Goal: Task Accomplishment & Management: Complete application form

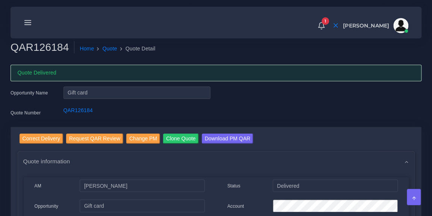
click at [27, 23] on line at bounding box center [28, 23] width 6 height 0
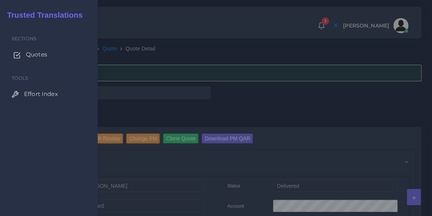
click at [32, 53] on span "Quotes" at bounding box center [36, 54] width 21 height 8
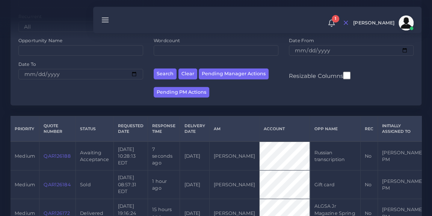
scroll to position [94, 0]
click at [55, 154] on link "QAR126188" at bounding box center [57, 156] width 27 height 6
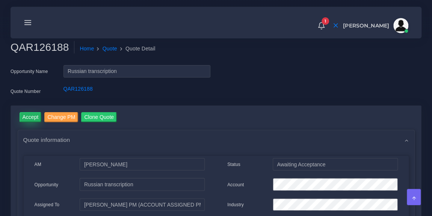
click at [28, 119] on input "Accept" at bounding box center [31, 117] width 22 height 10
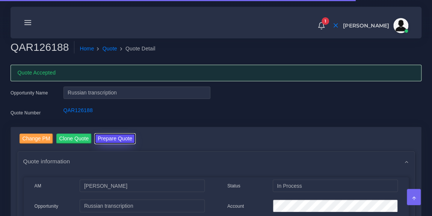
click at [107, 136] on button "Prepare Quote" at bounding box center [115, 138] width 41 height 10
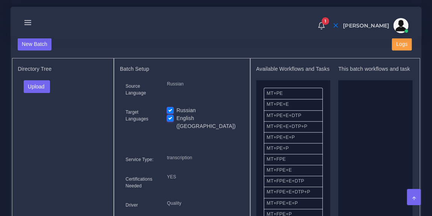
scroll to position [293, 0]
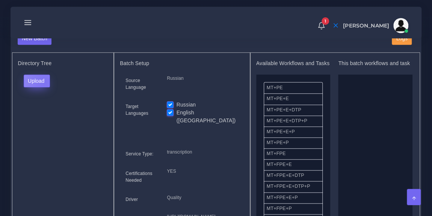
click at [44, 87] on button "Upload" at bounding box center [37, 80] width 27 height 13
click at [47, 112] on label "Files" at bounding box center [50, 108] width 52 height 9
click at [177, 115] on label "English ([GEOGRAPHIC_DATA])" at bounding box center [208, 117] width 62 height 16
click at [171, 115] on input "English ([GEOGRAPHIC_DATA])" at bounding box center [170, 112] width 7 height 7
checkbox input "false"
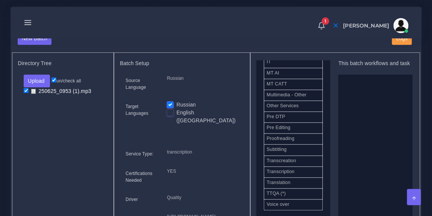
scroll to position [372, 0]
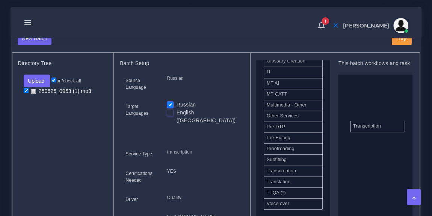
drag, startPoint x: 297, startPoint y: 175, endPoint x: 384, endPoint y: 130, distance: 97.8
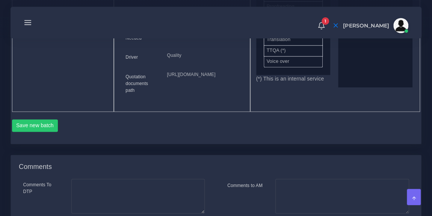
scroll to position [452, 0]
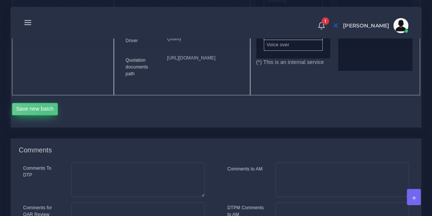
click at [47, 115] on button "Save new batch" at bounding box center [35, 109] width 46 height 13
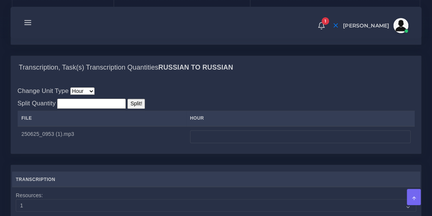
scroll to position [554, 0]
click at [267, 124] on div "Change Unit Type Hour Minute Split Quantity Split! File hour" at bounding box center [216, 116] width 397 height 60
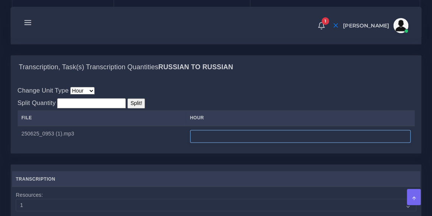
click at [214, 142] on input "number" at bounding box center [300, 136] width 221 height 13
type input "18"
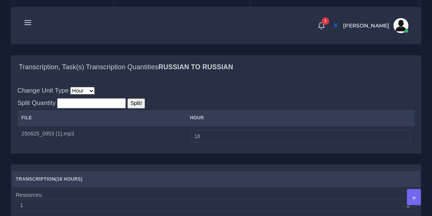
click at [213, 120] on div "Change Unit Type Hour Minute Split Quantity Split! File hour" at bounding box center [216, 116] width 397 height 60
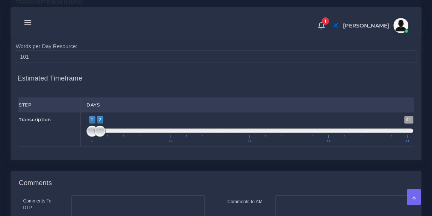
scroll to position [731, 0]
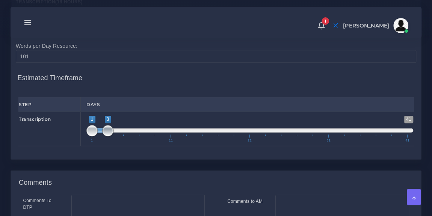
drag, startPoint x: 100, startPoint y: 158, endPoint x: 109, endPoint y: 159, distance: 8.3
click at [109, 136] on span at bounding box center [107, 130] width 11 height 11
type input "1;4"
drag, startPoint x: 109, startPoint y: 159, endPoint x: 114, endPoint y: 159, distance: 5.6
click at [114, 136] on span at bounding box center [115, 130] width 11 height 11
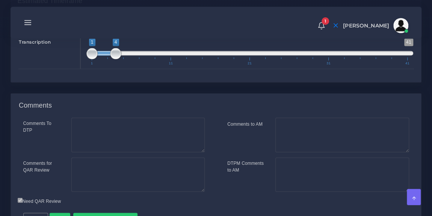
scroll to position [878, 0]
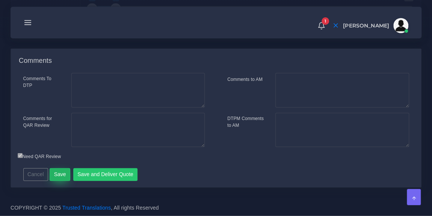
click at [56, 168] on button "Save" at bounding box center [60, 174] width 21 height 13
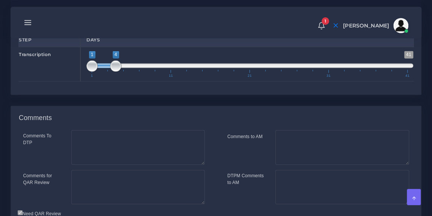
scroll to position [795, 0]
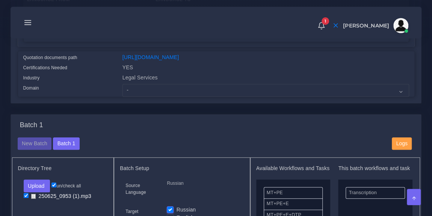
scroll to position [220, 0]
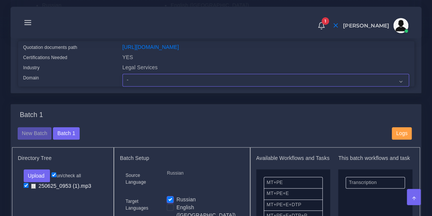
click at [165, 81] on select "- Advertising and Media Agriculture, Forestry and Fishing Architecture, Buildin…" at bounding box center [265, 80] width 287 height 13
select select "Legal Services"
click at [122, 78] on select "- Advertising and Media Agriculture, Forestry and Fishing Architecture, Buildin…" at bounding box center [265, 80] width 287 height 13
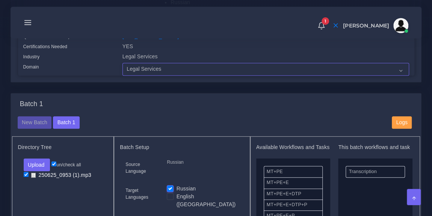
scroll to position [229, 0]
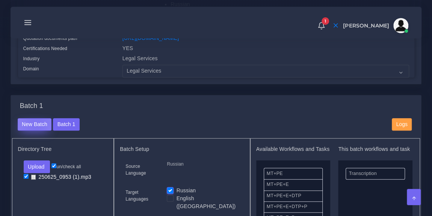
click at [36, 129] on button "New Batch" at bounding box center [35, 124] width 34 height 13
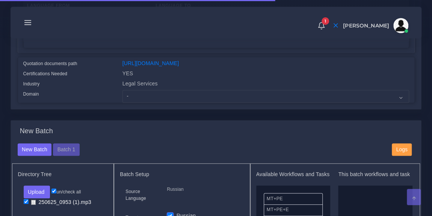
scroll to position [184, 0]
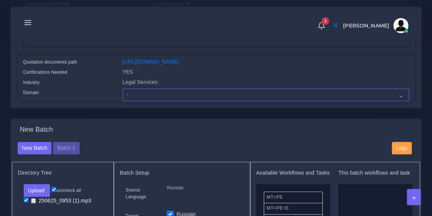
click at [142, 100] on select "- Advertising and Media Agriculture, Forestry and Fishing Architecture, Buildin…" at bounding box center [265, 94] width 287 height 13
select select "Legal Services"
click at [122, 93] on select "- Advertising and Media Agriculture, Forestry and Fishing Architecture, Buildin…" at bounding box center [265, 94] width 287 height 13
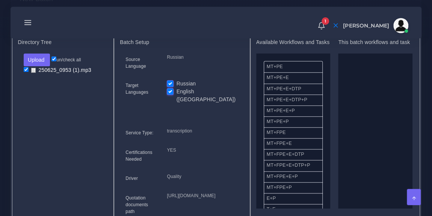
scroll to position [313, 0]
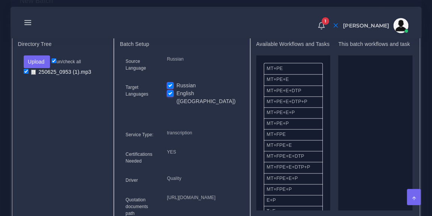
click at [177, 88] on label "Russian" at bounding box center [187, 86] width 20 height 8
click at [170, 88] on input "Russian" at bounding box center [170, 85] width 7 height 7
checkbox input "false"
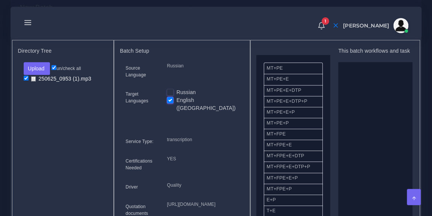
scroll to position [7, 0]
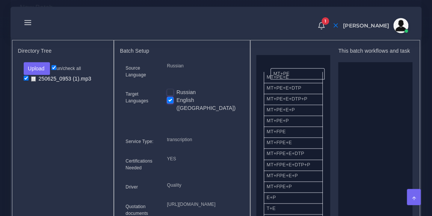
drag, startPoint x: 293, startPoint y: 78, endPoint x: 300, endPoint y: 77, distance: 6.8
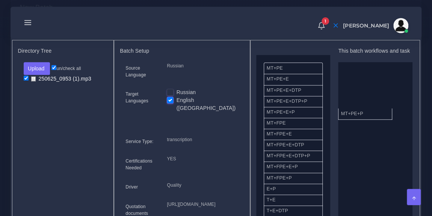
drag, startPoint x: 299, startPoint y: 133, endPoint x: 373, endPoint y: 118, distance: 75.8
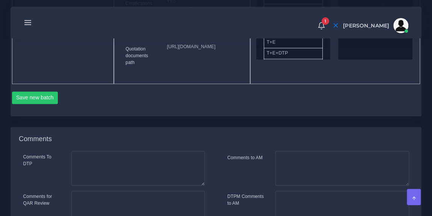
scroll to position [465, 0]
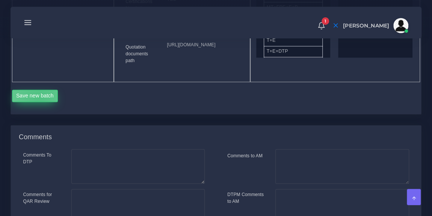
click at [39, 102] on button "Save new batch" at bounding box center [35, 95] width 46 height 13
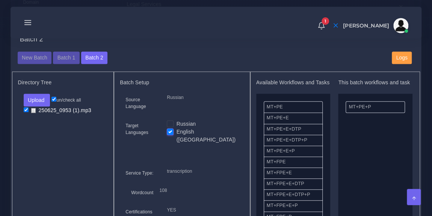
scroll to position [278, 0]
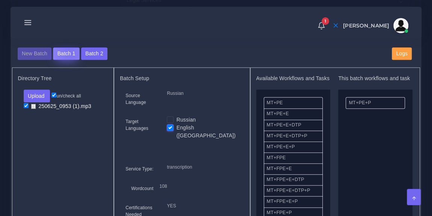
click at [68, 58] on button "Batch 1" at bounding box center [66, 53] width 26 height 13
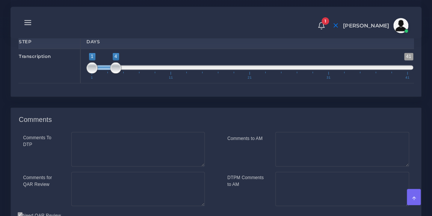
scroll to position [784, 0]
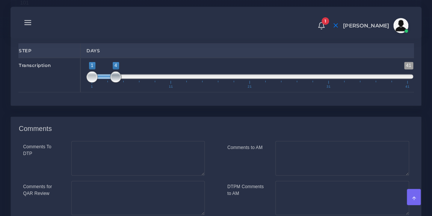
type input "1;3"
drag, startPoint x: 113, startPoint y: 104, endPoint x: 108, endPoint y: 104, distance: 4.9
click at [108, 83] on span at bounding box center [107, 76] width 11 height 11
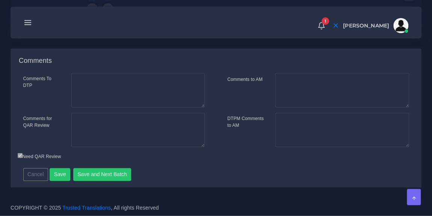
scroll to position [878, 0]
click at [60, 172] on button "Save" at bounding box center [60, 174] width 21 height 13
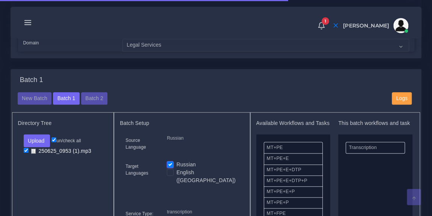
scroll to position [258, 0]
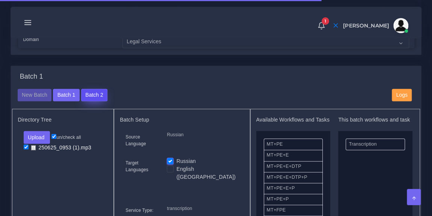
click at [93, 97] on button "Batch 2" at bounding box center [94, 95] width 26 height 13
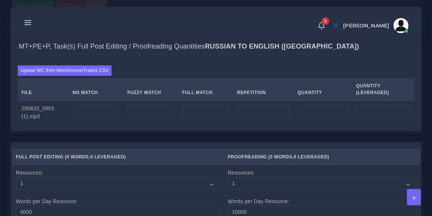
scroll to position [576, 0]
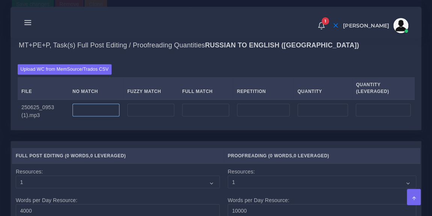
click at [98, 116] on input "number" at bounding box center [96, 109] width 47 height 13
type input "15000"
click at [148, 57] on div "MT+PE+P, Task(s) Full Post Editing / Proofreading Quantities Russian TO English…" at bounding box center [216, 45] width 410 height 24
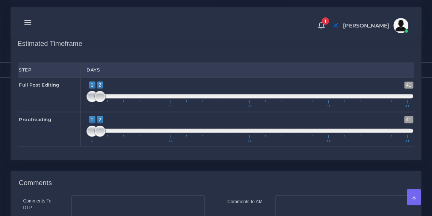
scroll to position [786, 0]
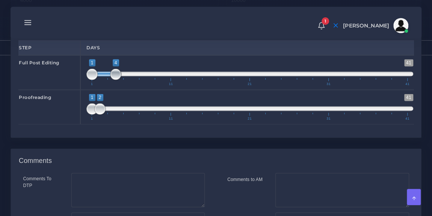
drag, startPoint x: 102, startPoint y: 103, endPoint x: 118, endPoint y: 103, distance: 15.8
click at [118, 80] on span at bounding box center [115, 74] width 11 height 11
type input "4;7"
drag, startPoint x: 106, startPoint y: 101, endPoint x: 126, endPoint y: 103, distance: 20.0
click at [126, 86] on span "1 41 4 7 4 — 7 1 11 21 31 41" at bounding box center [249, 72] width 327 height 26
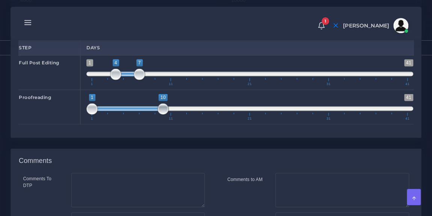
drag, startPoint x: 101, startPoint y: 135, endPoint x: 167, endPoint y: 138, distance: 65.8
click at [167, 115] on span at bounding box center [162, 108] width 11 height 11
drag, startPoint x: 92, startPoint y: 135, endPoint x: 150, endPoint y: 136, distance: 57.5
click at [150, 115] on span at bounding box center [147, 108] width 11 height 11
type input "8;11"
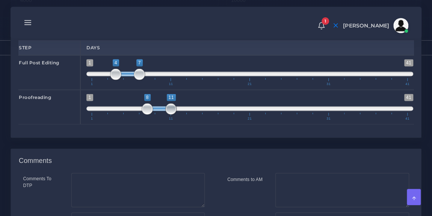
drag, startPoint x: 165, startPoint y: 135, endPoint x: 169, endPoint y: 136, distance: 4.1
click at [169, 115] on span at bounding box center [170, 108] width 11 height 11
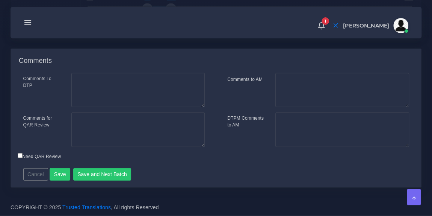
scroll to position [898, 0]
click at [94, 138] on textarea "Comments for QAR Review" at bounding box center [137, 129] width 133 height 35
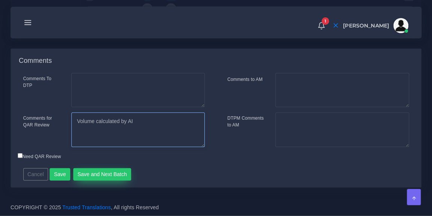
type textarea "Volume calculated by AI"
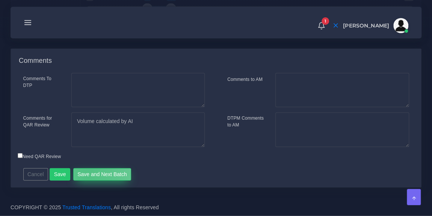
click at [85, 181] on button "Save and Next Batch" at bounding box center [102, 174] width 58 height 13
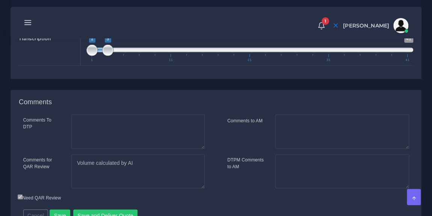
scroll to position [878, 0]
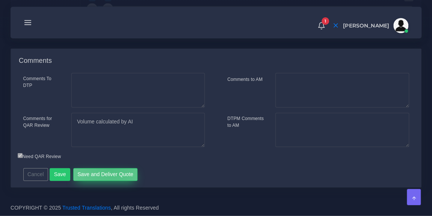
click at [109, 171] on button "Save and Deliver Quote" at bounding box center [105, 174] width 65 height 13
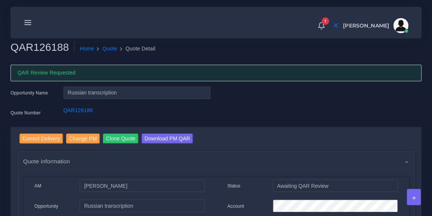
click at [26, 21] on icon at bounding box center [28, 22] width 8 height 8
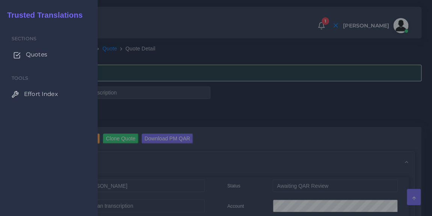
click at [32, 57] on span "Quotes" at bounding box center [36, 54] width 21 height 8
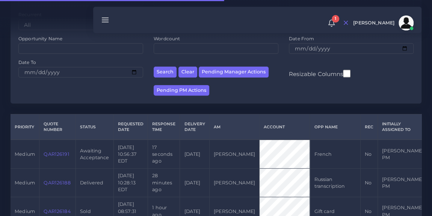
scroll to position [97, 0]
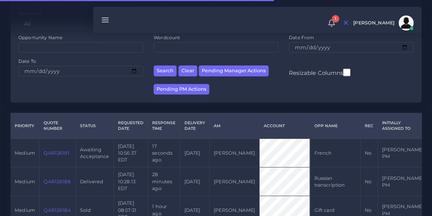
click at [54, 152] on link "QAR126191" at bounding box center [57, 153] width 26 height 6
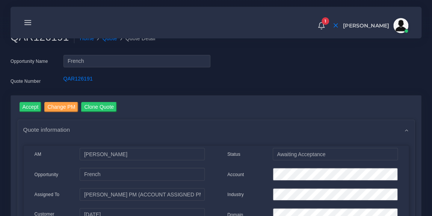
scroll to position [10, 0]
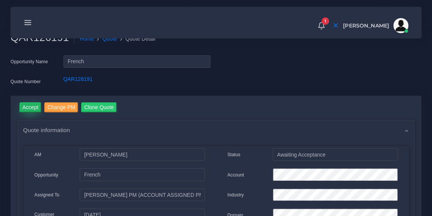
click at [30, 106] on input "Accept" at bounding box center [31, 107] width 22 height 10
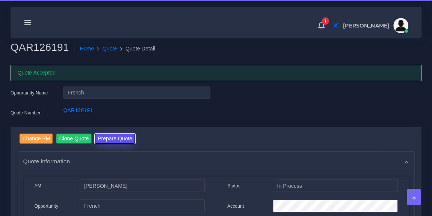
click at [114, 136] on button "Prepare Quote" at bounding box center [115, 138] width 41 height 10
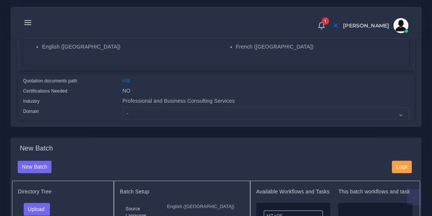
scroll to position [160, 0]
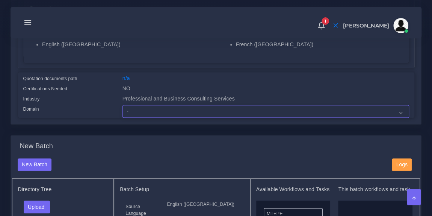
click at [198, 113] on select "- Advertising and Media Agriculture, Forestry and Fishing Architecture, Buildin…" at bounding box center [265, 111] width 287 height 13
click at [122, 105] on select "- Advertising and Media Agriculture, Forestry and Fishing Architecture, Buildin…" at bounding box center [265, 111] width 287 height 13
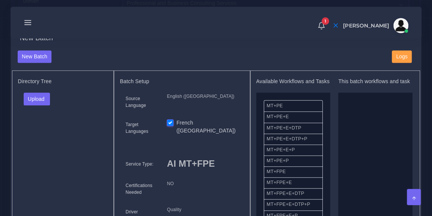
scroll to position [303, 0]
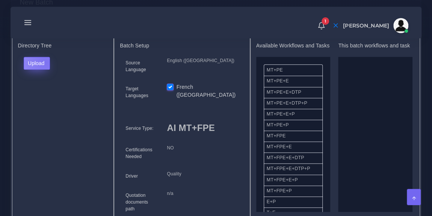
click at [45, 61] on button "Upload" at bounding box center [37, 63] width 27 height 13
click at [42, 91] on label "Files" at bounding box center [50, 90] width 52 height 9
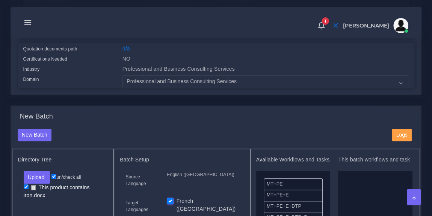
scroll to position [189, 0]
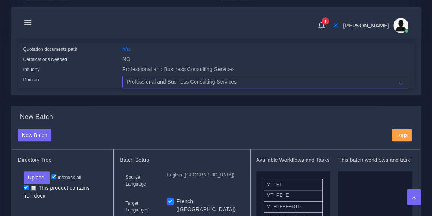
click at [222, 82] on select "- Advertising and Media Agriculture, Forestry and Fishing Architecture, Buildin…" at bounding box center [265, 82] width 287 height 13
select select "Wholesale and Retail Services"
click at [122, 76] on select "- Advertising and Media Agriculture, Forestry and Fishing Architecture, Buildin…" at bounding box center [265, 82] width 287 height 13
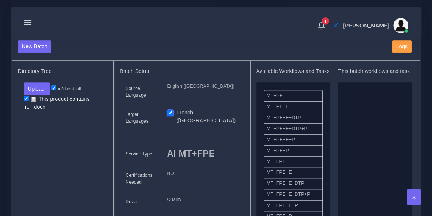
scroll to position [278, 0]
drag, startPoint x: 302, startPoint y: 165, endPoint x: 381, endPoint y: 121, distance: 90.3
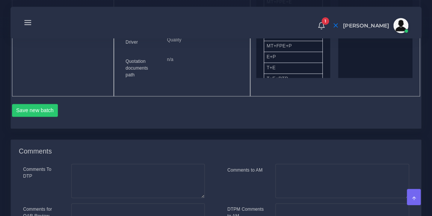
scroll to position [441, 0]
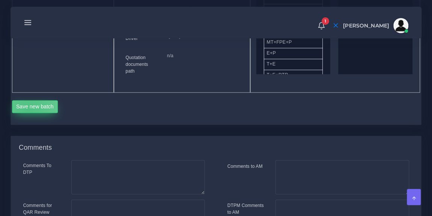
click at [29, 107] on button "Save new batch" at bounding box center [35, 106] width 46 height 13
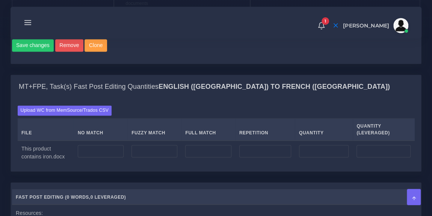
scroll to position [538, 0]
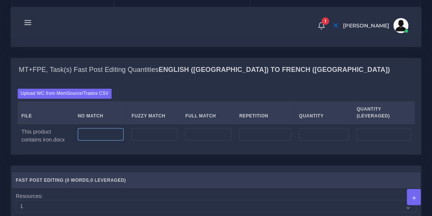
click at [108, 132] on input "number" at bounding box center [101, 134] width 46 height 13
type input "42"
click at [128, 88] on div "Upload WC from MemSource/Trados CSV File No Match Fuzzy Match Full Match Repeti…" at bounding box center [216, 117] width 397 height 59
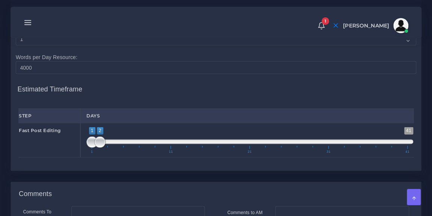
scroll to position [708, 0]
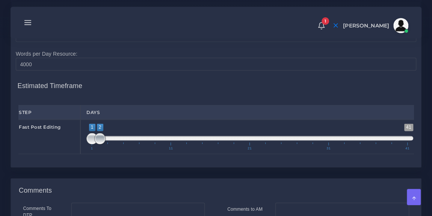
type input "1;1"
drag, startPoint x: 103, startPoint y: 133, endPoint x: 80, endPoint y: 133, distance: 22.5
click at [80, 133] on div "1 41 1 1 1 — 1 1 11 21 31 41 1;1" at bounding box center [249, 136] width 339 height 35
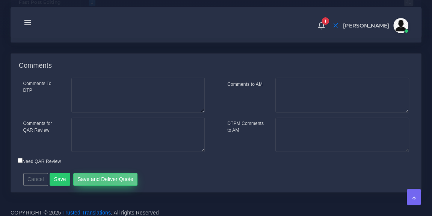
click at [97, 173] on button "Save and Deliver Quote" at bounding box center [105, 179] width 65 height 13
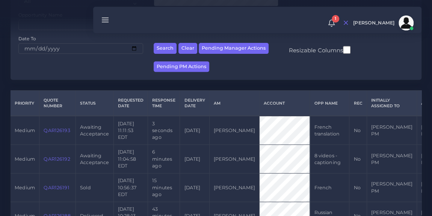
scroll to position [131, 0]
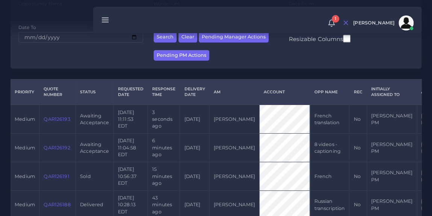
click at [57, 122] on link "QAR126193" at bounding box center [57, 119] width 26 height 6
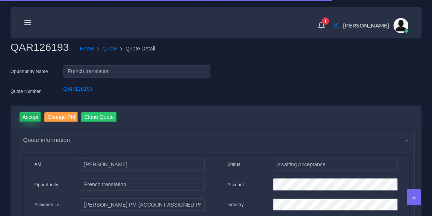
click at [29, 118] on input "Accept" at bounding box center [31, 117] width 22 height 10
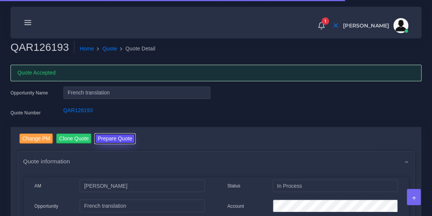
click at [114, 139] on button "Prepare Quote" at bounding box center [115, 138] width 41 height 10
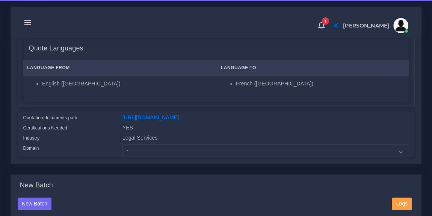
scroll to position [121, 0]
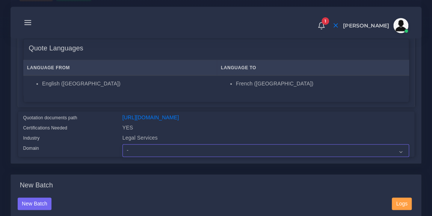
click at [156, 153] on select "- Advertising and Media Agriculture, Forestry and Fishing Architecture, Buildin…" at bounding box center [265, 150] width 287 height 13
select select "Legal Services"
click at [122, 148] on select "- Advertising and Media Agriculture, Forestry and Fishing Architecture, Buildin…" at bounding box center [265, 150] width 287 height 13
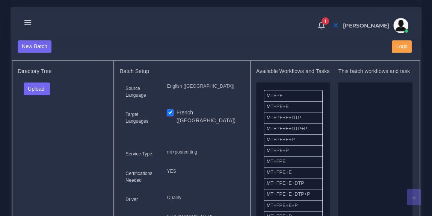
scroll to position [292, 0]
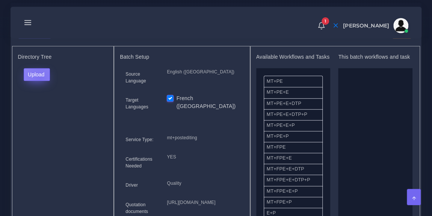
click at [40, 81] on button "Upload" at bounding box center [37, 74] width 27 height 13
click at [39, 105] on label "Files" at bounding box center [50, 102] width 52 height 9
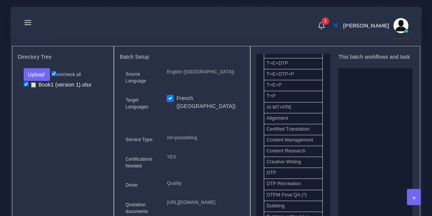
scroll to position [174, 0]
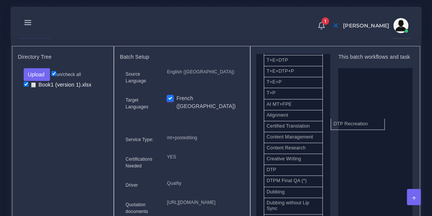
drag, startPoint x: 302, startPoint y: 189, endPoint x: 369, endPoint y: 130, distance: 89.2
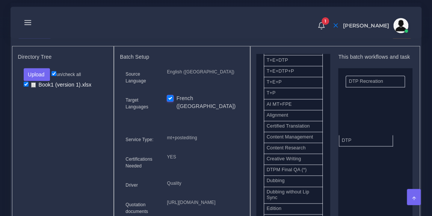
drag, startPoint x: 308, startPoint y: 179, endPoint x: 383, endPoint y: 148, distance: 81.0
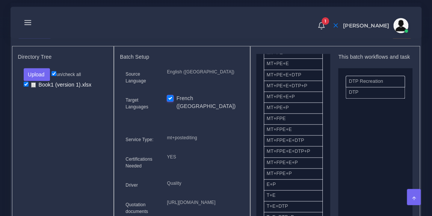
scroll to position [0, 0]
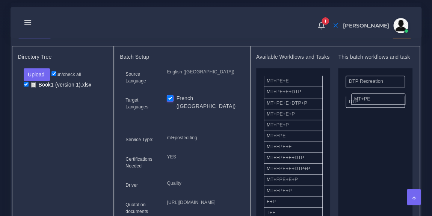
drag, startPoint x: 290, startPoint y: 91, endPoint x: 378, endPoint y: 102, distance: 88.6
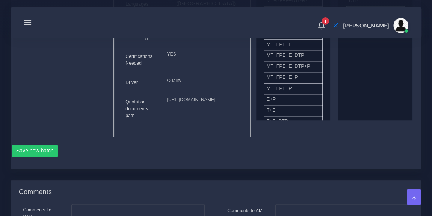
scroll to position [414, 0]
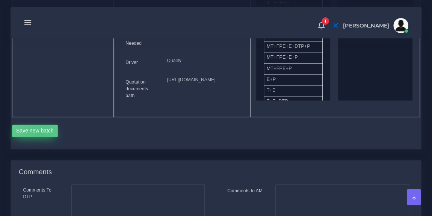
click at [40, 137] on button "Save new batch" at bounding box center [35, 130] width 46 height 13
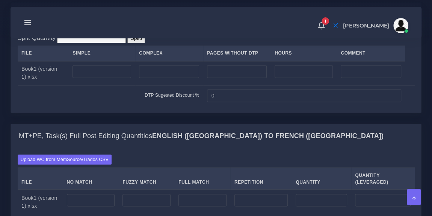
scroll to position [593, 0]
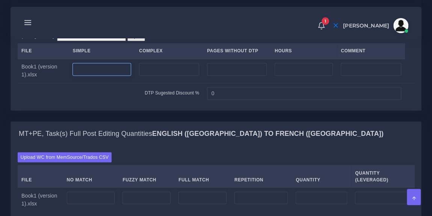
click at [106, 76] on input "number" at bounding box center [102, 69] width 59 height 13
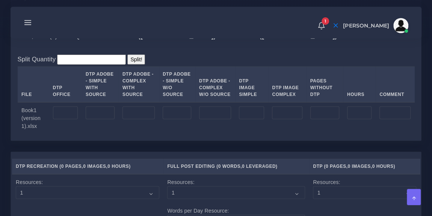
scroll to position [806, 0]
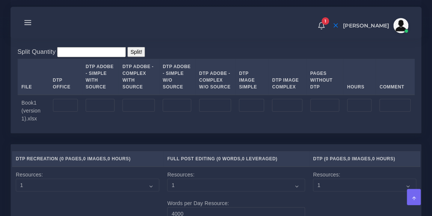
type input "8"
click at [63, 112] on input "number" at bounding box center [65, 105] width 25 height 13
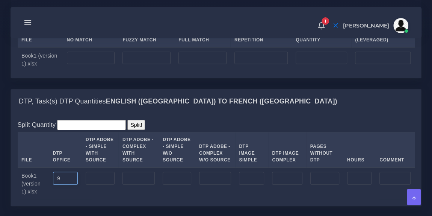
scroll to position [729, 0]
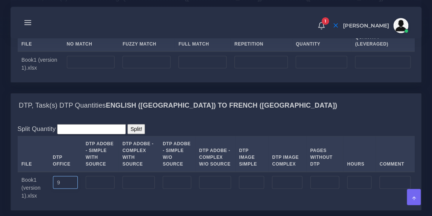
type input "9"
click at [85, 69] on input "number" at bounding box center [91, 62] width 48 height 13
type input "0"
type input "2159"
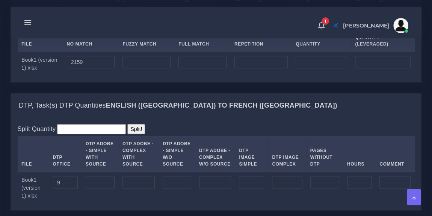
type input "2159"
click at [148, 57] on div "Upload WC from MemSource/Trados CSV File No Match Fuzzy Match Full Match Repeti…" at bounding box center [216, 46] width 397 height 59
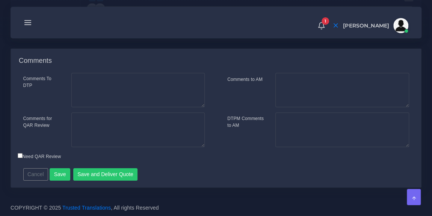
scroll to position [1185, 0]
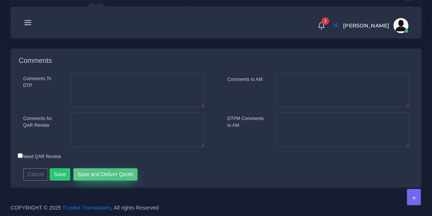
click at [111, 170] on button "Save and Deliver Quote" at bounding box center [105, 174] width 65 height 13
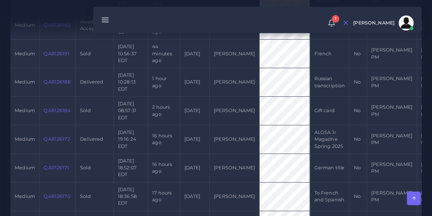
scroll to position [255, 0]
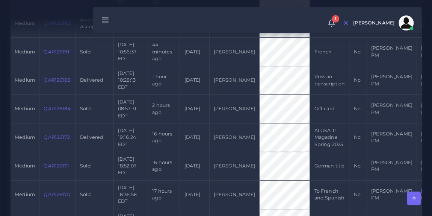
click at [54, 140] on link "QAR126172" at bounding box center [57, 137] width 26 height 6
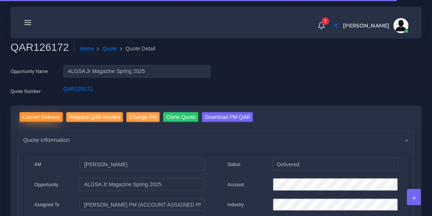
click at [47, 115] on input "Correct Delivery" at bounding box center [42, 117] width 44 height 10
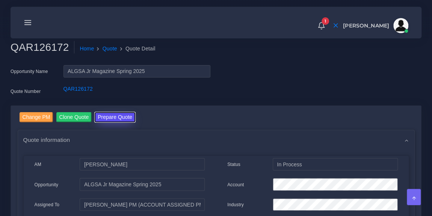
click at [124, 115] on button "Prepare Quote" at bounding box center [115, 117] width 41 height 10
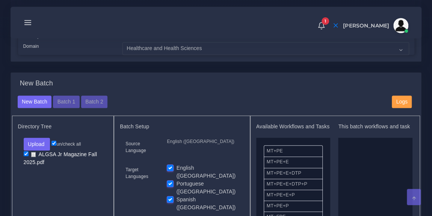
scroll to position [234, 0]
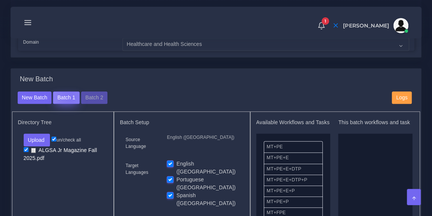
click at [69, 95] on button "Batch 1" at bounding box center [66, 97] width 26 height 13
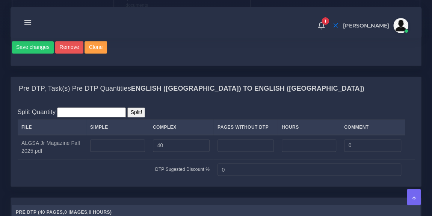
scroll to position [559, 0]
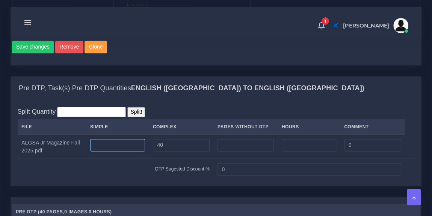
click at [124, 139] on input "number" at bounding box center [117, 145] width 55 height 13
type input "40"
click at [176, 139] on input "40" at bounding box center [181, 145] width 57 height 13
type input "4"
click at [188, 100] on div "Split Quantity Split! File Simple Complex Pages Without DTP Hours Comment ALGSA…" at bounding box center [216, 143] width 410 height 86
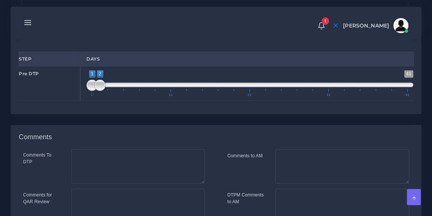
scroll to position [841, 0]
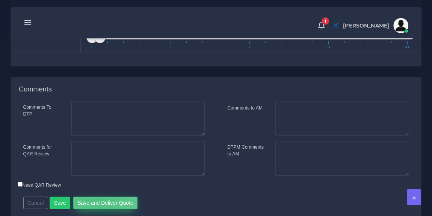
click at [95, 197] on button "Save and Deliver Quote" at bounding box center [105, 203] width 65 height 13
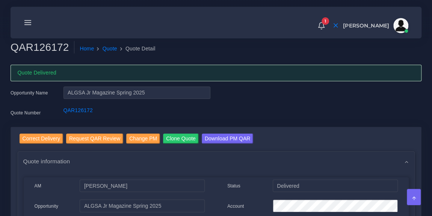
scroll to position [26, 0]
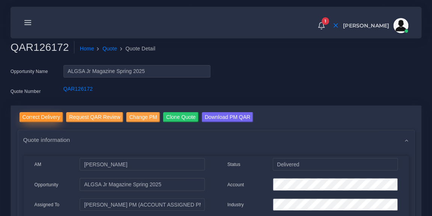
click at [42, 117] on input "Correct Delivery" at bounding box center [42, 117] width 44 height 10
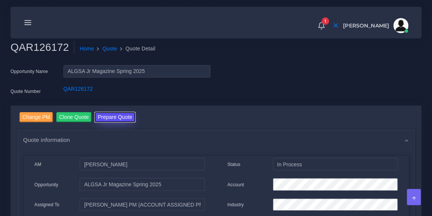
click at [115, 116] on button "Prepare Quote" at bounding box center [115, 117] width 41 height 10
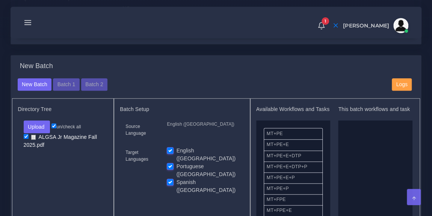
scroll to position [248, 0]
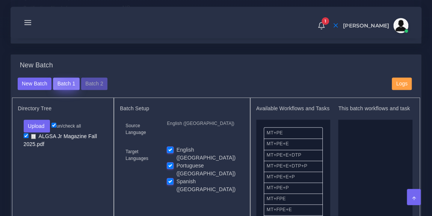
click at [68, 81] on button "Batch 1" at bounding box center [66, 83] width 26 height 13
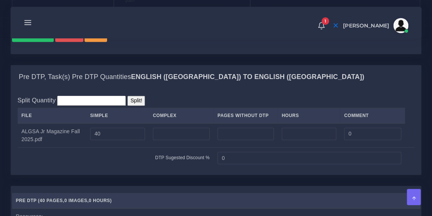
scroll to position [571, 0]
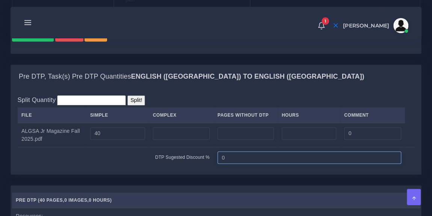
click at [228, 151] on input "0" at bounding box center [310, 157] width 184 height 13
type input "20"
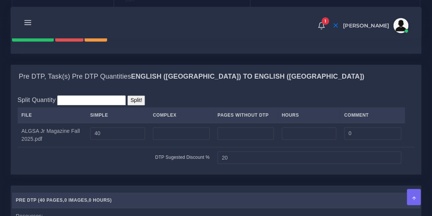
click at [130, 147] on td "DTP Sugested Discount %" at bounding box center [116, 157] width 196 height 21
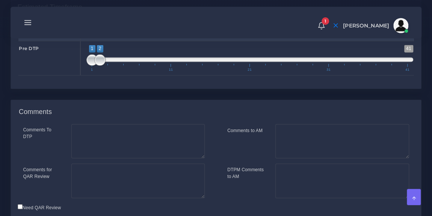
scroll to position [841, 0]
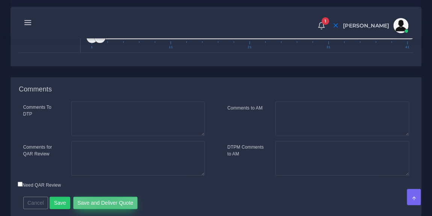
click at [105, 197] on button "Save and Deliver Quote" at bounding box center [105, 203] width 65 height 13
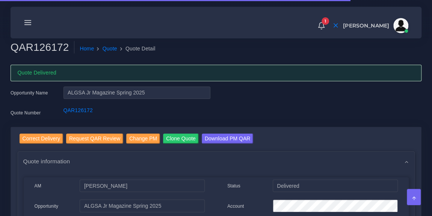
click at [29, 20] on icon at bounding box center [28, 22] width 8 height 8
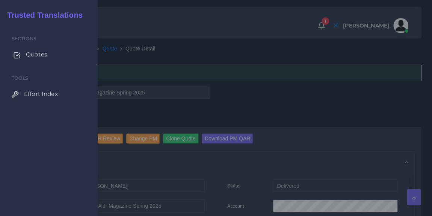
click at [37, 57] on span "Quotes" at bounding box center [36, 54] width 21 height 8
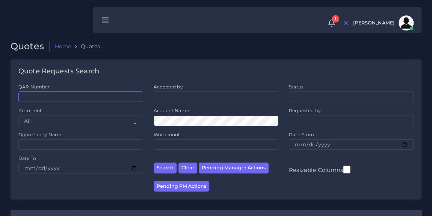
click at [65, 99] on input "QAR Number" at bounding box center [80, 96] width 125 height 11
paste input "QAR120552"
type input "QAR120552"
click at [154, 162] on button "Search" at bounding box center [165, 167] width 23 height 11
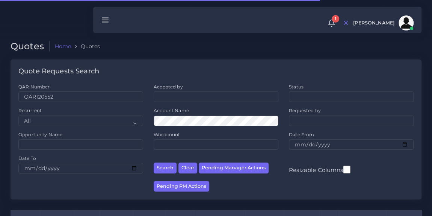
scroll to position [102, 0]
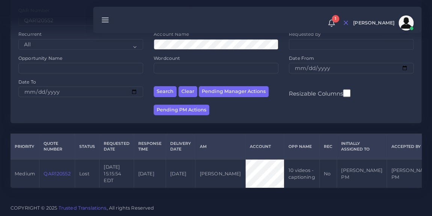
click at [55, 171] on link "QAR120552" at bounding box center [57, 174] width 27 height 6
drag, startPoint x: 55, startPoint y: 157, endPoint x: 50, endPoint y: 157, distance: 4.9
click at [50, 171] on link "QAR120552" at bounding box center [57, 174] width 27 height 6
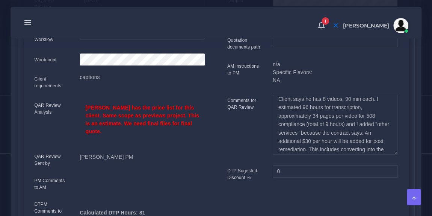
scroll to position [5, 0]
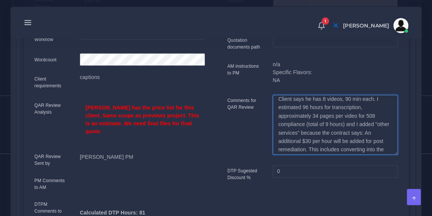
click at [322, 114] on textarea "Client says he has 8 videos, 90 min each. I estimated 96 hours for transcriptio…" at bounding box center [335, 125] width 125 height 60
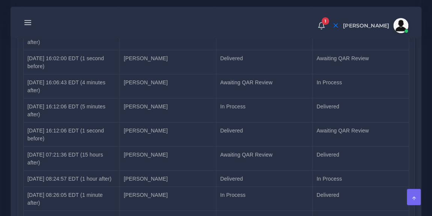
scroll to position [965, 0]
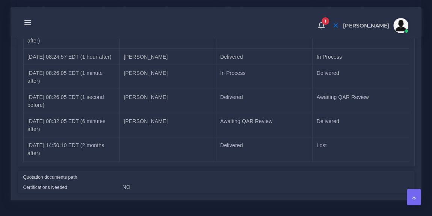
click at [177, 15] on div "1 Notifications 1 New Driver Update: Extra Quality renamed to Quality Changed" at bounding box center [216, 22] width 401 height 26
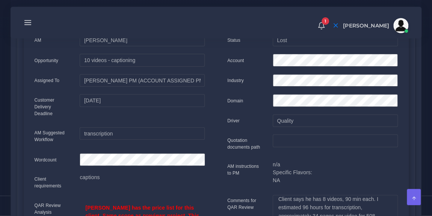
scroll to position [66, 0]
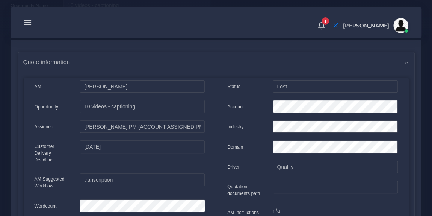
click at [27, 23] on line at bounding box center [28, 23] width 6 height 0
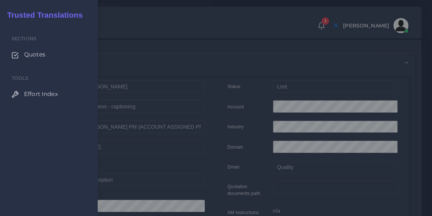
click at [124, 8] on div at bounding box center [216, 129] width 432 height 259
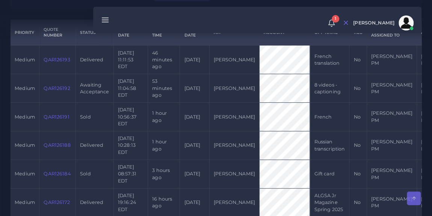
scroll to position [192, 0]
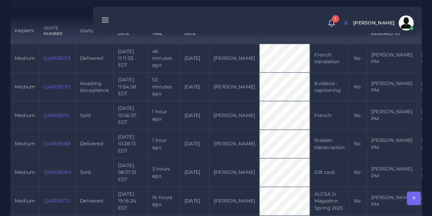
click at [52, 89] on link "QAR126192" at bounding box center [57, 87] width 26 height 6
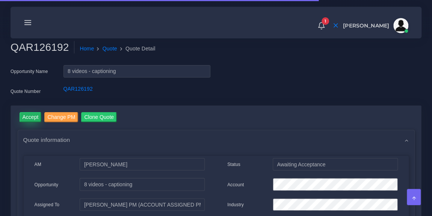
click at [32, 117] on input "Accept" at bounding box center [31, 117] width 22 height 10
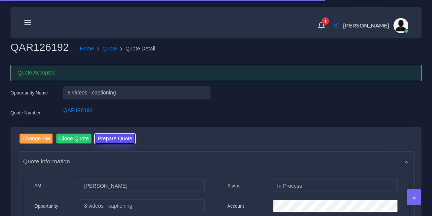
click at [113, 137] on button "Prepare Quote" at bounding box center [115, 138] width 41 height 10
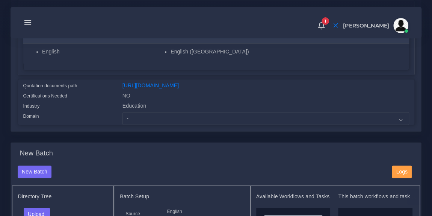
scroll to position [154, 0]
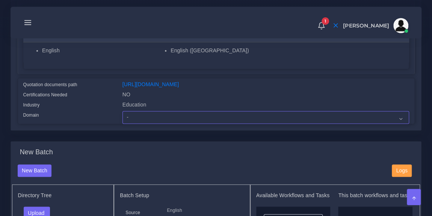
click at [163, 124] on select "- Advertising and Media Agriculture, Forestry and Fishing Architecture, Buildin…" at bounding box center [265, 117] width 287 height 13
select select "Education"
click at [122, 116] on select "- Advertising and Media Agriculture, Forestry and Fishing Architecture, Buildin…" at bounding box center [265, 117] width 287 height 13
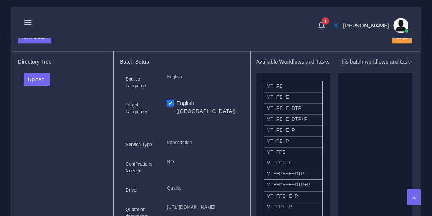
scroll to position [290, 0]
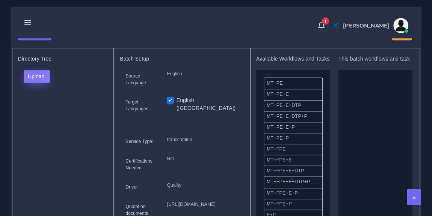
click at [34, 80] on button "Upload" at bounding box center [37, 76] width 27 height 13
click at [42, 109] on label "Files" at bounding box center [50, 104] width 52 height 9
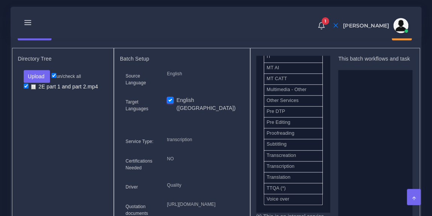
scroll to position [372, 0]
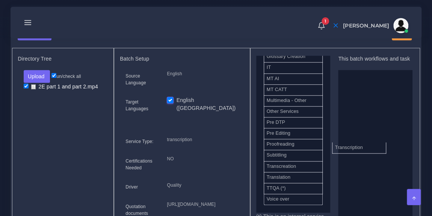
drag, startPoint x: 302, startPoint y: 168, endPoint x: 373, endPoint y: 148, distance: 73.9
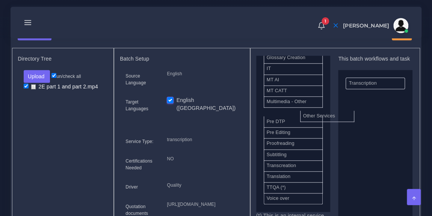
scroll to position [361, 0]
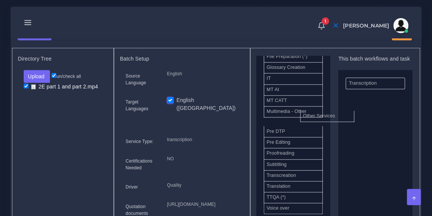
drag, startPoint x: 296, startPoint y: 115, endPoint x: 383, endPoint y: 125, distance: 87.4
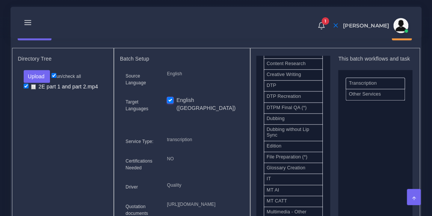
scroll to position [259, 0]
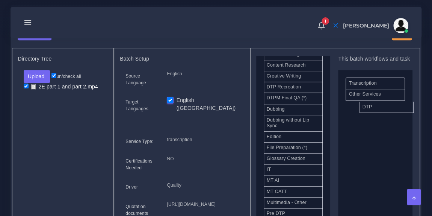
drag, startPoint x: 292, startPoint y: 93, endPoint x: 388, endPoint y: 110, distance: 97.4
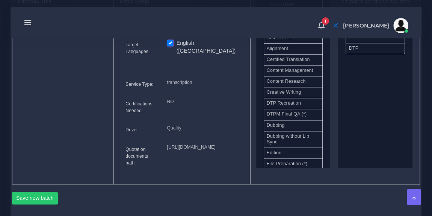
scroll to position [339, 0]
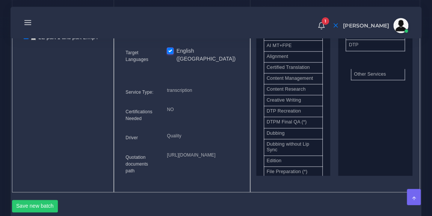
drag, startPoint x: 364, startPoint y: 54, endPoint x: 369, endPoint y: 77, distance: 23.8
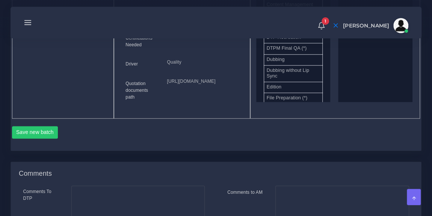
scroll to position [418, 0]
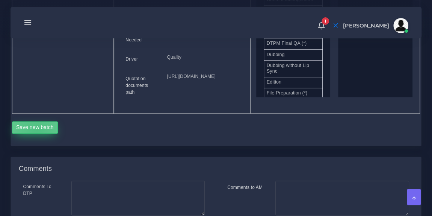
click at [36, 134] on button "Save new batch" at bounding box center [35, 127] width 46 height 13
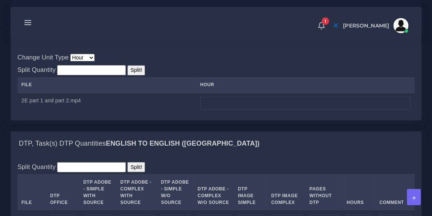
scroll to position [571, 0]
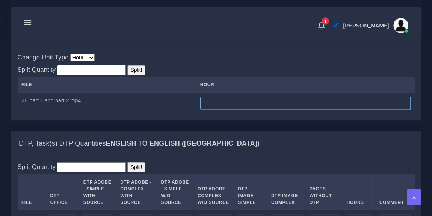
click at [229, 109] on input "number" at bounding box center [305, 103] width 210 height 13
type input "65.6"
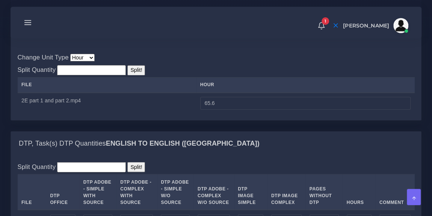
click at [249, 100] on div "Change Unit Type Hour Minute Split Quantity Split! File hour" at bounding box center [216, 83] width 397 height 60
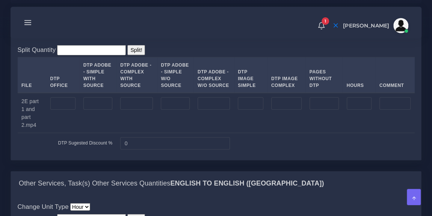
scroll to position [689, 0]
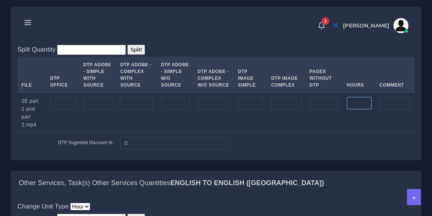
click at [354, 109] on input "number" at bounding box center [359, 103] width 25 height 13
type input "7.77"
click at [330, 74] on div "Split Quantity Split! File DTP Office DTP Adobe - Simple With Source DTP Adobe …" at bounding box center [216, 99] width 410 height 122
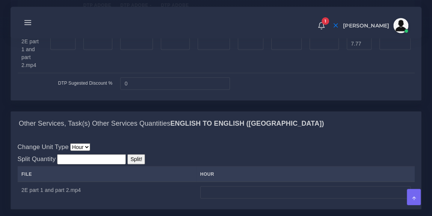
scroll to position [747, 0]
click at [181, 51] on input "number" at bounding box center [175, 44] width 29 height 13
type input "235"
click at [264, 94] on td at bounding box center [324, 84] width 181 height 21
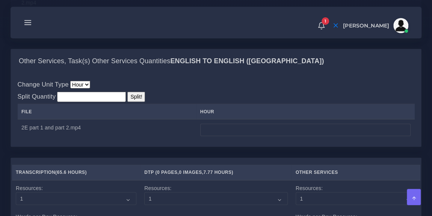
scroll to position [810, 0]
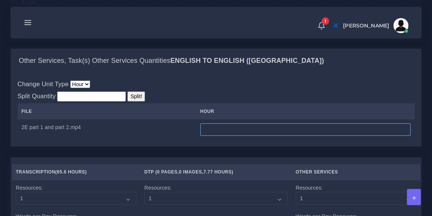
click at [221, 136] on input "number" at bounding box center [305, 129] width 210 height 13
type input "8"
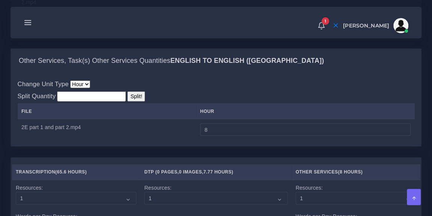
click at [251, 110] on div "Change Unit Type Hour Split Quantity Split! File hour 8" at bounding box center [216, 109] width 397 height 60
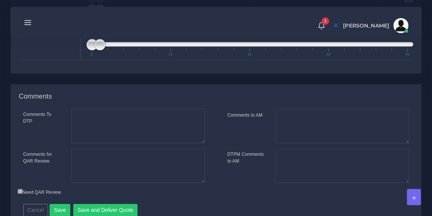
scroll to position [1195, 0]
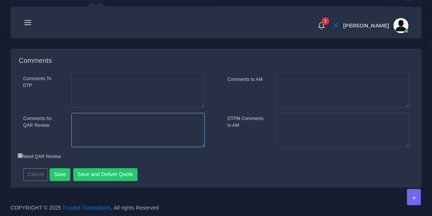
click at [111, 126] on textarea "Comments for QAR Review" at bounding box center [137, 130] width 133 height 35
paste textarea "Client says he has 8 videos, 90 min each. I estimated 96 hours for transcriptio…"
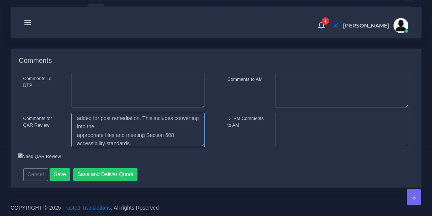
scroll to position [0, 0]
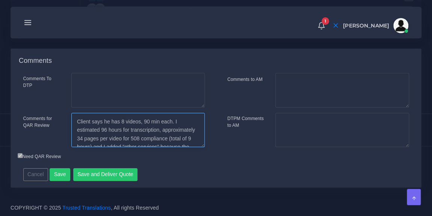
click at [108, 122] on textarea "Client says he has 8 videos, 90 min each. I estimated 96 hours for transcriptio…" at bounding box center [137, 130] width 133 height 35
click at [119, 122] on textarea "Client has 8 videos, 90 min each. I estimated 96 hours for transcription, appro…" at bounding box center [137, 130] width 133 height 35
drag, startPoint x: 107, startPoint y: 130, endPoint x: 117, endPoint y: 135, distance: 11.0
click at [117, 135] on textarea "Client has 8 videos, total time: 8h12'. AI estimated 96 hours for transcription…" at bounding box center [137, 130] width 133 height 35
click at [132, 131] on textarea "Client has 8 videos, total time: 8h12'. AI estimated 235 pages per video for 50…" at bounding box center [137, 130] width 133 height 35
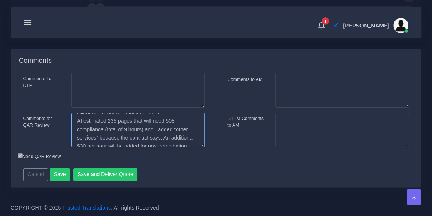
scroll to position [10, 0]
click at [104, 128] on textarea "Client has 8 videos, total time: 8h12'. AI estimated 235 pages that will need 5…" at bounding box center [137, 130] width 133 height 35
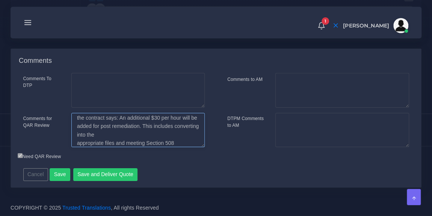
scroll to position [29, 0]
click at [130, 134] on textarea "Client has 8 videos, total time: 8h12'. AI estimated 235 pages that will need 5…" at bounding box center [137, 130] width 133 height 35
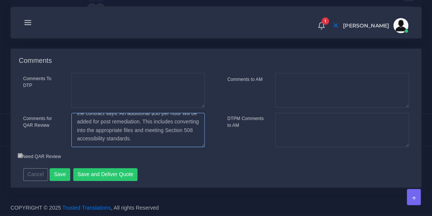
click at [164, 139] on textarea "Client has 8 videos, total time: 8h12'. AI estimated 235 pages that will need 5…" at bounding box center [137, 130] width 133 height 35
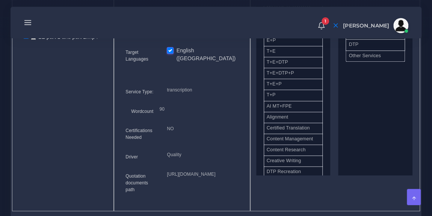
scroll to position [339, 0]
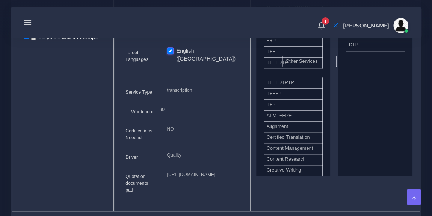
drag, startPoint x: 382, startPoint y: 68, endPoint x: 310, endPoint y: 68, distance: 72.1
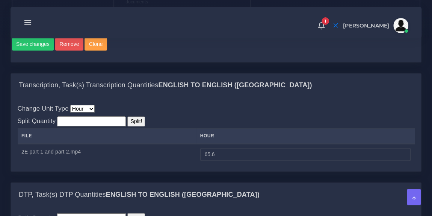
scroll to position [526, 0]
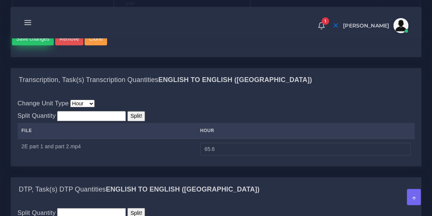
type textarea "Client has 8 videos, total time: 8h12'. AI estimated 235 pages that will need 5…"
click at [27, 45] on button "Save changes" at bounding box center [33, 38] width 42 height 13
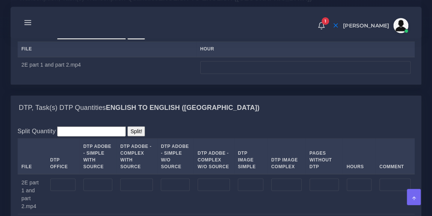
scroll to position [629, 0]
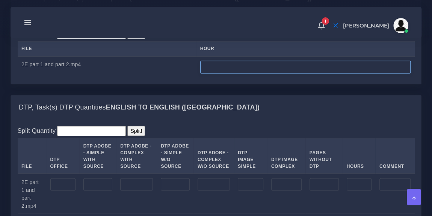
click at [215, 73] on input "number" at bounding box center [305, 66] width 210 height 13
type input "65.6"
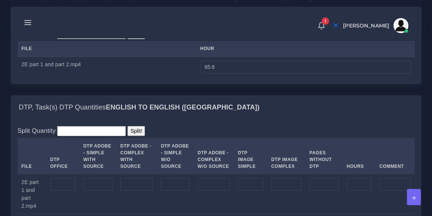
click at [242, 55] on div "Change Unit Type Hour Minute Split Quantity Split! File hour" at bounding box center [216, 47] width 397 height 60
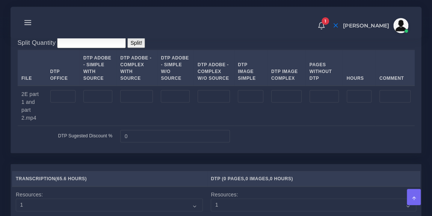
scroll to position [717, 0]
click at [167, 102] on input "number" at bounding box center [175, 95] width 29 height 13
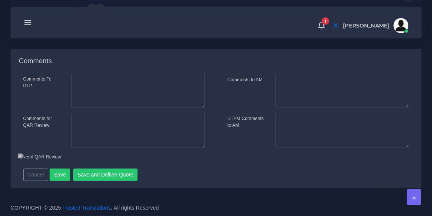
scroll to position [1074, 0]
type input "-2"
click at [141, 120] on textarea "Comments for QAR Review" at bounding box center [137, 130] width 133 height 35
paste textarea "Client says he has 8 videos, 90 min each. I estimated 96 hours for transcriptio…"
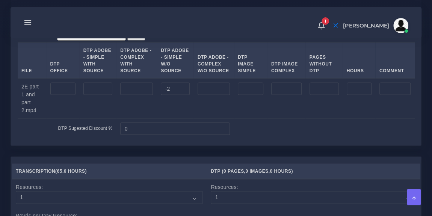
scroll to position [725, 0]
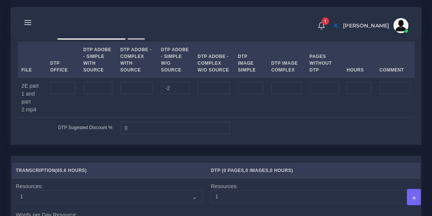
type textarea "Client says he has 8 videos, 90 min each. I estimated 96 hours for transcriptio…"
click at [172, 95] on input "-2" at bounding box center [175, 88] width 29 height 13
type input "235"
click at [203, 61] on div "Split Quantity Split! File DTP Office DTP Adobe - Simple With Source DTP Adobe …" at bounding box center [216, 84] width 410 height 122
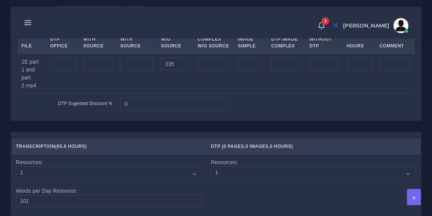
scroll to position [750, 0]
drag, startPoint x: 176, startPoint y: 98, endPoint x: 161, endPoint y: 97, distance: 15.4
click at [161, 70] on input "235" at bounding box center [175, 63] width 29 height 13
click at [212, 70] on input "number" at bounding box center [214, 63] width 32 height 13
type input "235"
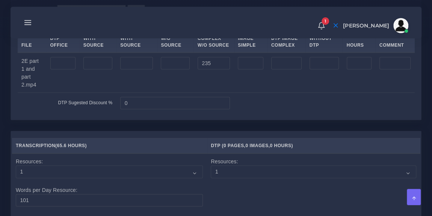
click at [219, 36] on nav "1 Notifications 1 New Driver Update: Extra Quality renamed to Quality Changed" at bounding box center [216, 23] width 411 height 32
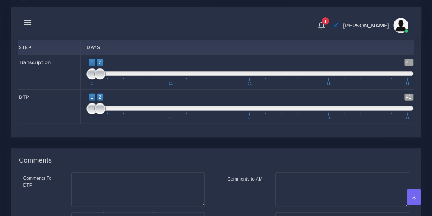
scroll to position [949, 0]
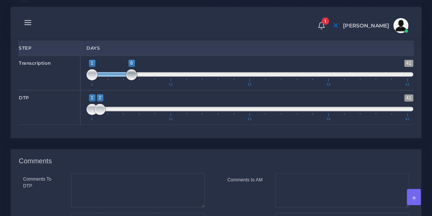
type input "1;5"
drag, startPoint x: 99, startPoint y: 100, endPoint x: 126, endPoint y: 100, distance: 27.1
click at [126, 80] on span at bounding box center [123, 74] width 11 height 11
drag, startPoint x: 100, startPoint y: 135, endPoint x: 125, endPoint y: 138, distance: 25.3
click at [125, 115] on span at bounding box center [123, 109] width 11 height 11
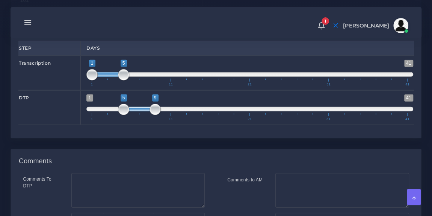
type input "6;10"
drag, startPoint x: 112, startPoint y: 134, endPoint x: 150, endPoint y: 137, distance: 37.3
click at [150, 121] on span "1 41 6 10 6 — 10 1 11 21 31 41" at bounding box center [249, 107] width 327 height 26
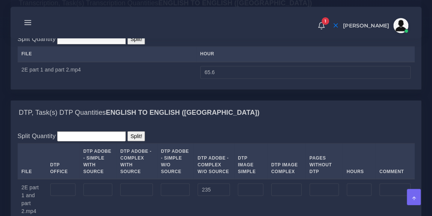
scroll to position [626, 0]
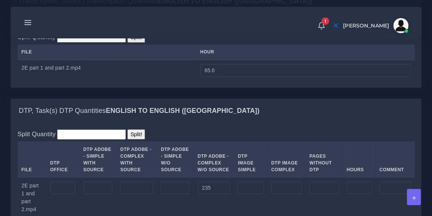
click at [218, 61] on div "Change Unit Type Hour Minute Split Quantity Split! File hour" at bounding box center [216, 50] width 397 height 60
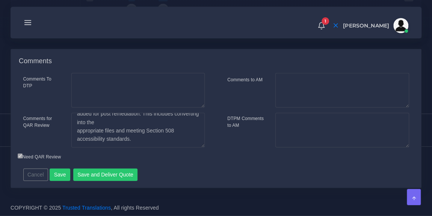
scroll to position [0, 0]
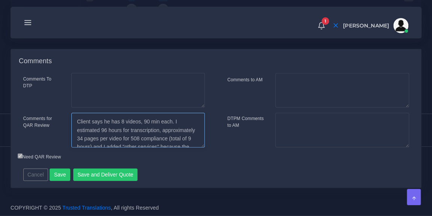
click at [110, 121] on textarea "Client says he has 8 videos, 90 min each. I estimated 96 hours for transcriptio…" at bounding box center [137, 130] width 133 height 35
click at [120, 122] on textarea "Client has 8 videos, 90 min each. I estimated 96 hours for transcription, appro…" at bounding box center [137, 130] width 133 height 35
click at [106, 130] on textarea "Client has 8 videos, total time 8h12'. AI estimated 96 hours for transcription,…" at bounding box center [137, 130] width 133 height 35
click at [172, 133] on textarea "Client has 8 videos, total time 8h12'. AI estimated 235 pages of transcription,…" at bounding box center [137, 130] width 133 height 35
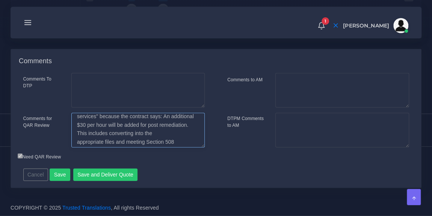
scroll to position [42, 0]
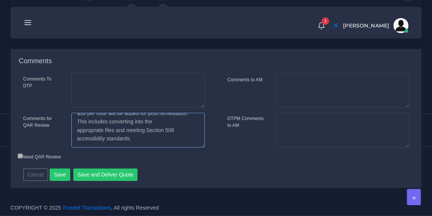
drag, startPoint x: 120, startPoint y: 120, endPoint x: 185, endPoint y: 148, distance: 70.5
click at [185, 148] on div "Comments To DTP Comments for QAR Review" at bounding box center [114, 112] width 204 height 79
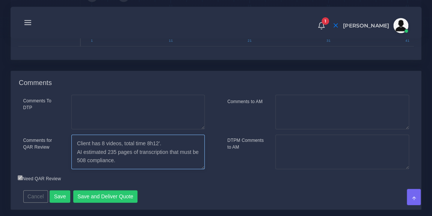
scroll to position [1028, 0]
type textarea "Client has 8 videos, total time 8h12'. AI estimated 235 pages of transcription …"
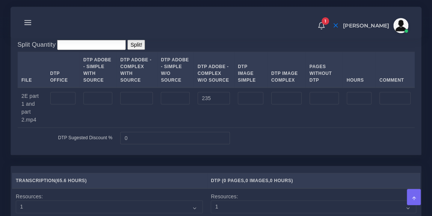
scroll to position [714, 0]
click at [181, 69] on div "Split Quantity Split! File DTP Office DTP Adobe - Simple With Source DTP Adobe …" at bounding box center [216, 94] width 410 height 122
click at [130, 23] on div "1 Notifications 1 New Driver Update: Extra Quality renamed to Quality Changed" at bounding box center [216, 22] width 401 height 26
click at [227, 76] on div "Split Quantity Split! File DTP Office DTP Adobe - Simple With Source DTP Adobe …" at bounding box center [216, 94] width 397 height 109
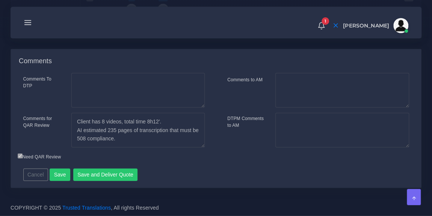
scroll to position [1051, 0]
click at [95, 181] on button "Save and Deliver Quote" at bounding box center [105, 174] width 65 height 13
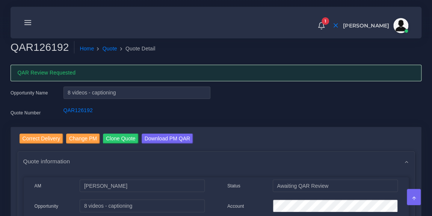
click at [29, 23] on line at bounding box center [28, 23] width 6 height 0
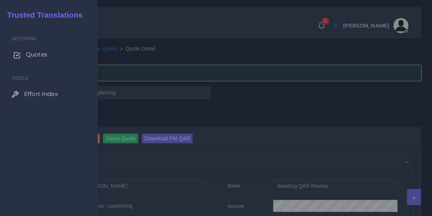
click at [39, 48] on link "Quotes" at bounding box center [49, 55] width 86 height 16
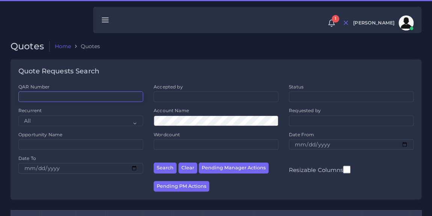
click at [55, 94] on input "QAR Number" at bounding box center [80, 96] width 125 height 11
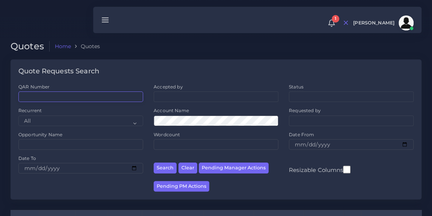
paste input "QAR120552"
type input "QAR120552"
click at [154, 162] on button "Search" at bounding box center [165, 167] width 23 height 11
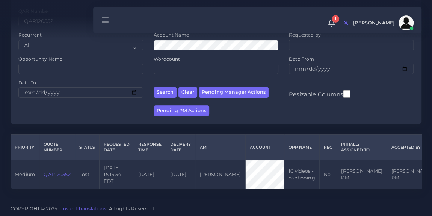
scroll to position [76, 0]
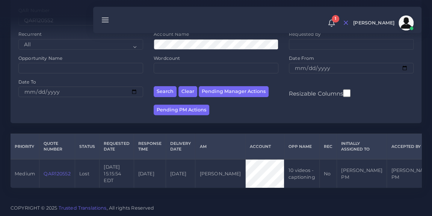
click at [60, 176] on link "QAR120552" at bounding box center [57, 174] width 27 height 6
drag, startPoint x: 60, startPoint y: 184, endPoint x: 54, endPoint y: 183, distance: 5.6
click at [54, 176] on link "QAR120552" at bounding box center [57, 174] width 27 height 6
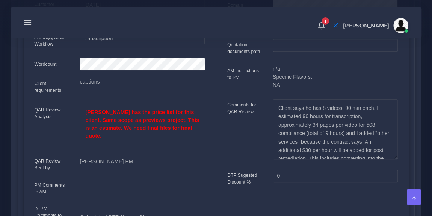
scroll to position [207, 0]
click at [231, 19] on div "1 Notifications 1 New Driver Update: Extra Quality renamed to Quality Changed" at bounding box center [216, 22] width 401 height 26
